Goal: Find specific page/section: Find specific page/section

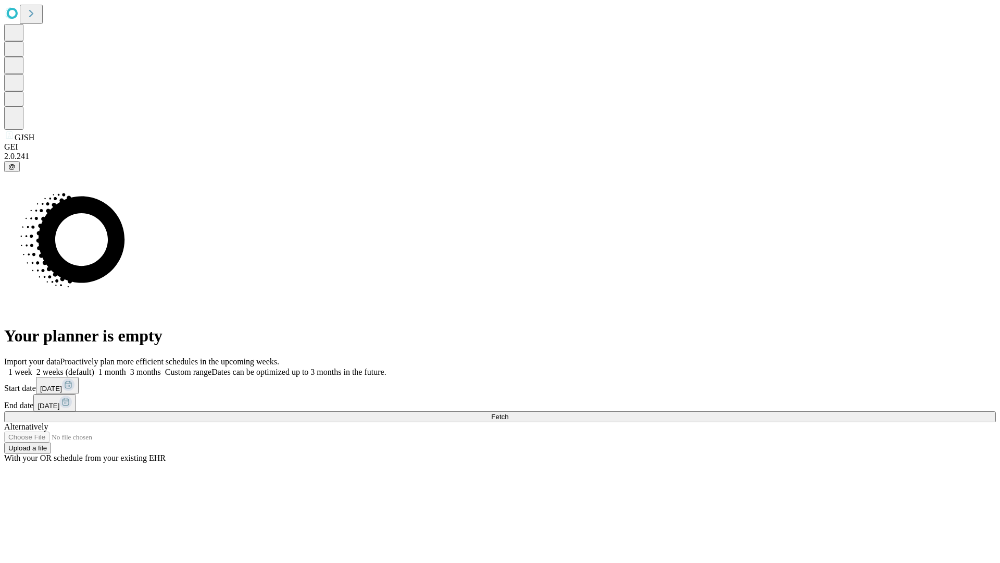
click at [508, 413] on span "Fetch" at bounding box center [499, 417] width 17 height 8
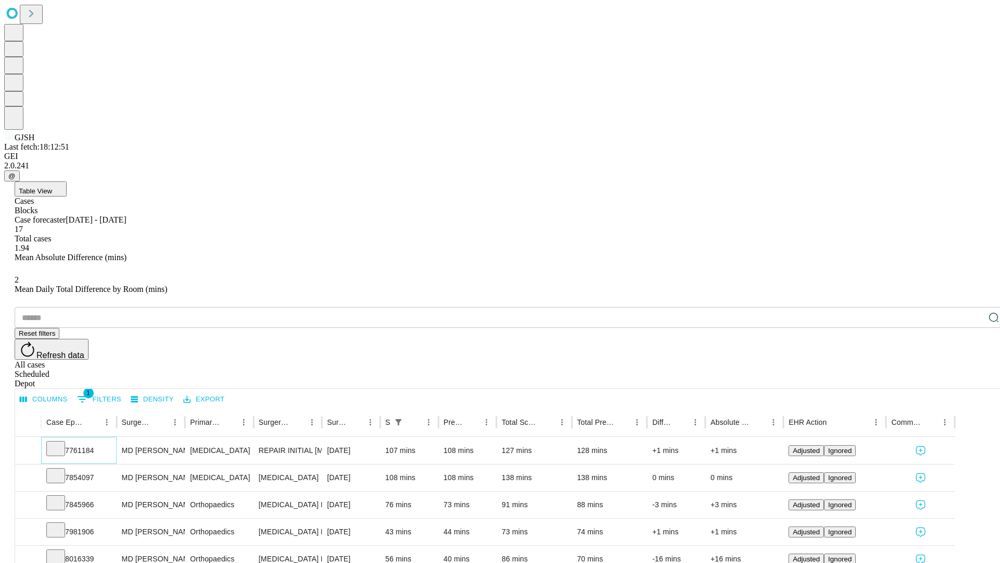
click at [61, 442] on icon at bounding box center [56, 447] width 10 height 10
